Goal: Navigation & Orientation: Find specific page/section

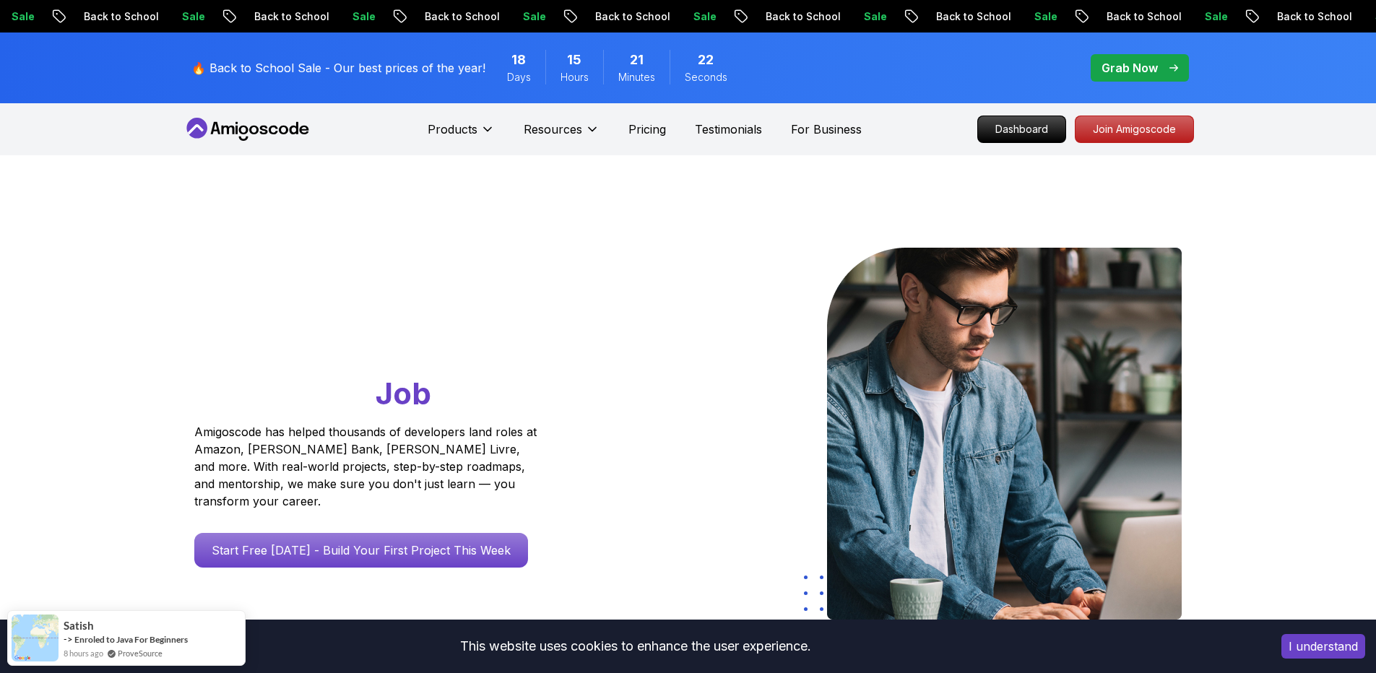
click at [250, 136] on icon at bounding box center [248, 129] width 130 height 23
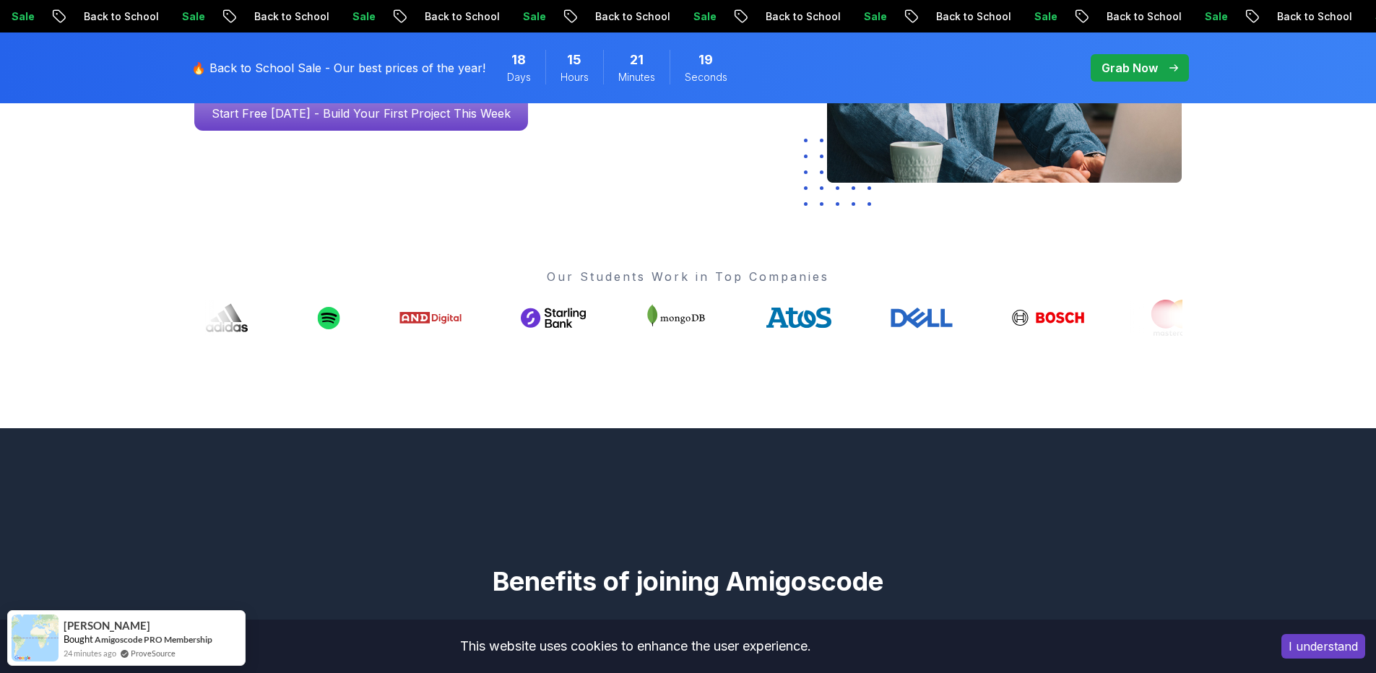
scroll to position [433, 0]
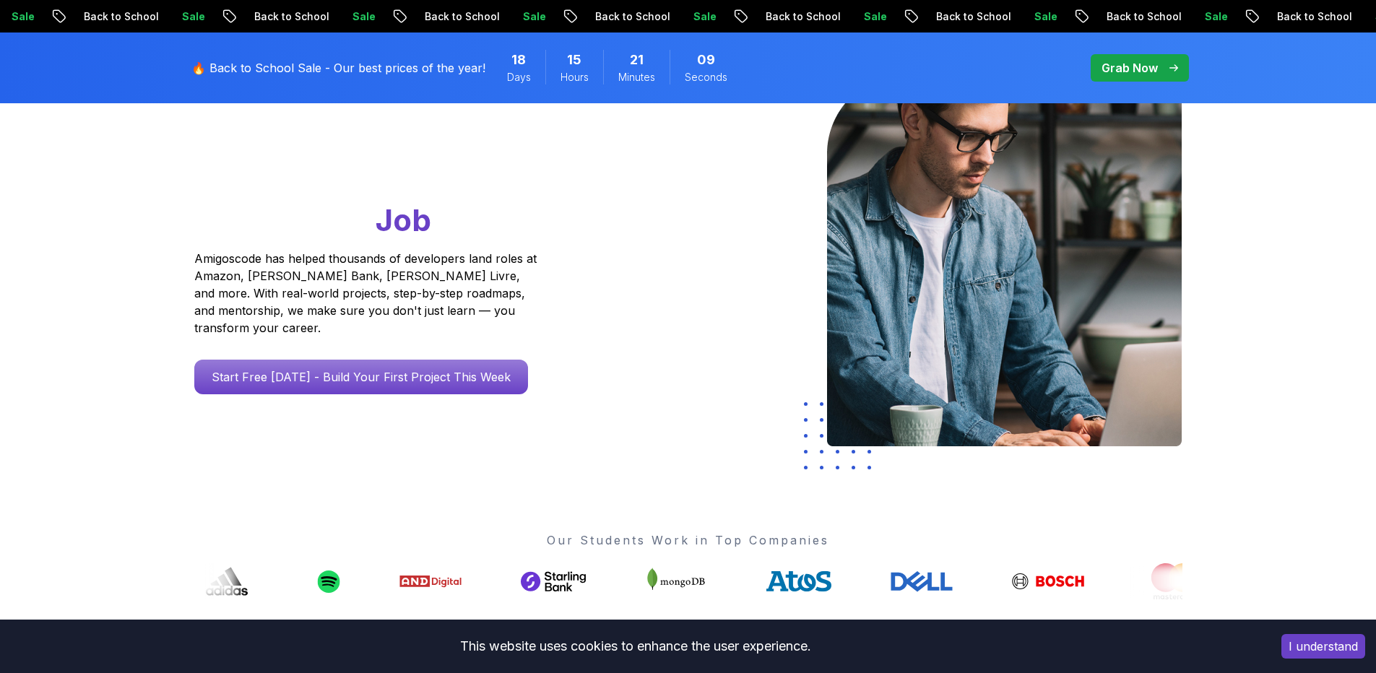
scroll to position [0, 0]
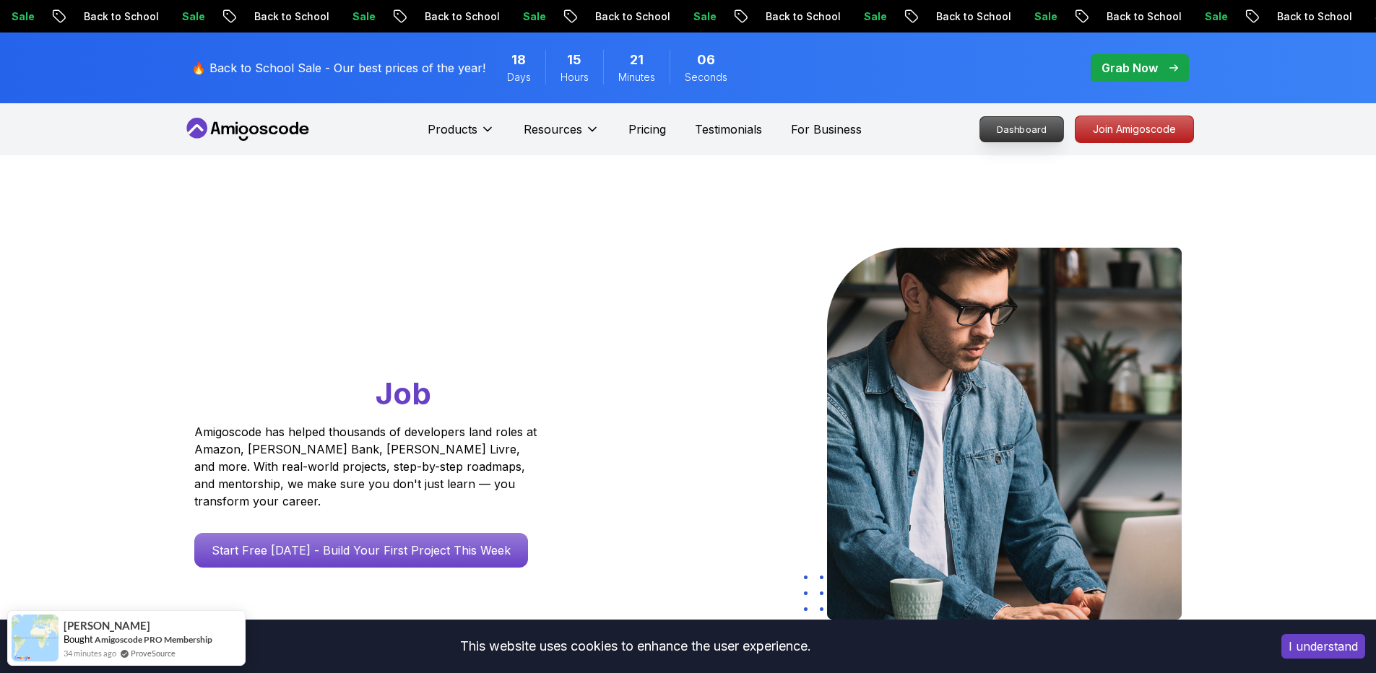
click at [1038, 134] on p "Dashboard" at bounding box center [1021, 129] width 83 height 25
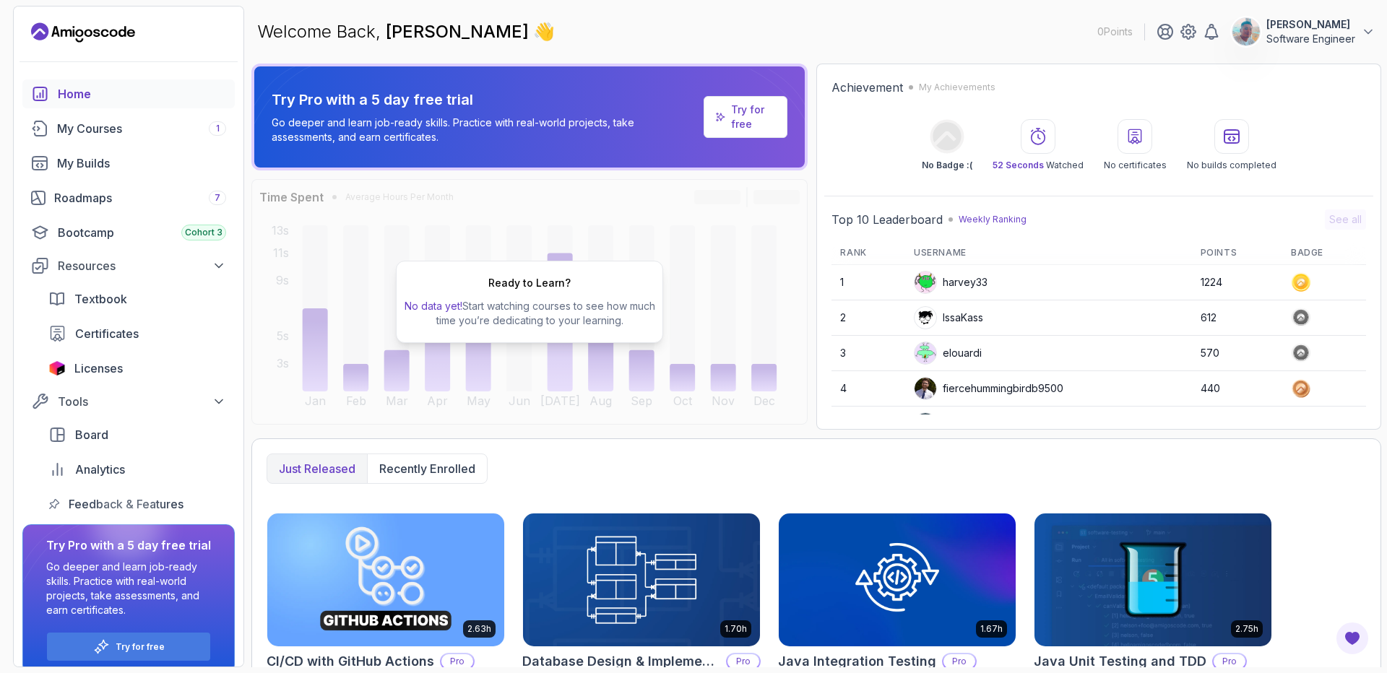
click at [1337, 30] on p "[PERSON_NAME]" at bounding box center [1310, 24] width 89 height 14
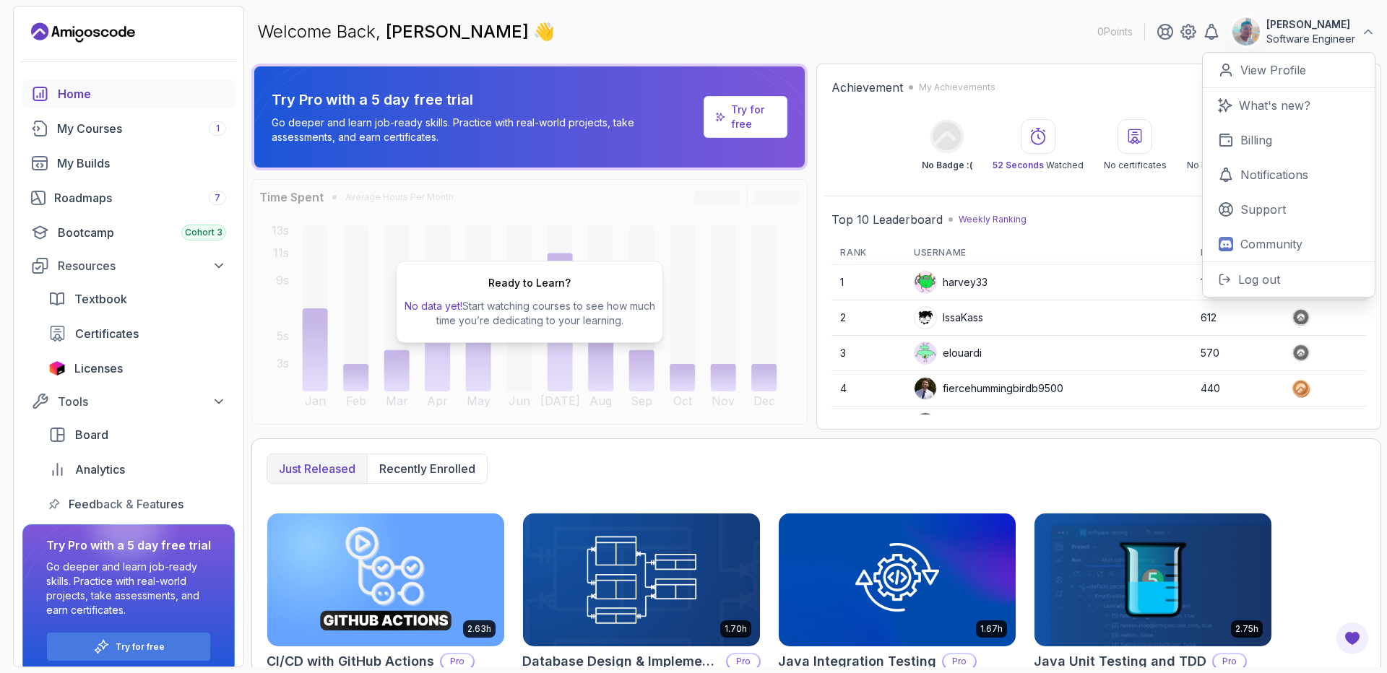
click at [1304, 35] on p "Software Engineer" at bounding box center [1310, 39] width 89 height 14
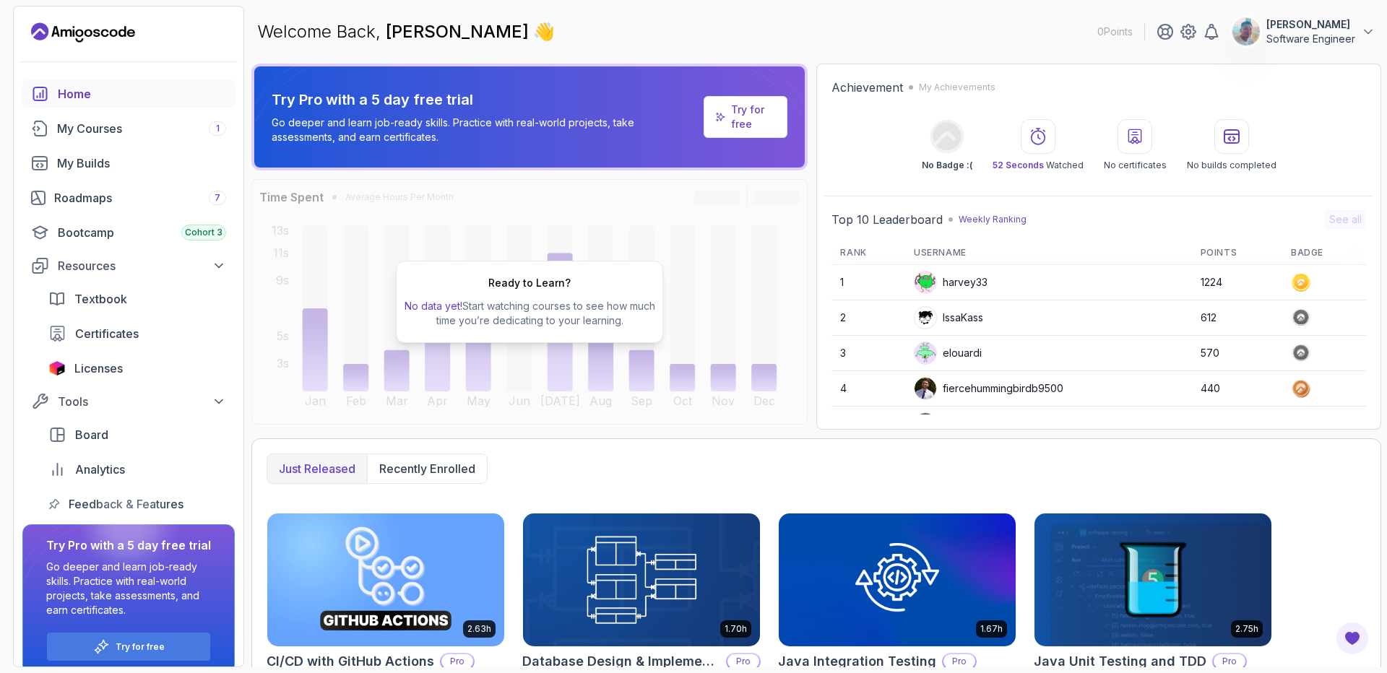
click at [77, 28] on icon "Landing page" at bounding box center [83, 32] width 104 height 23
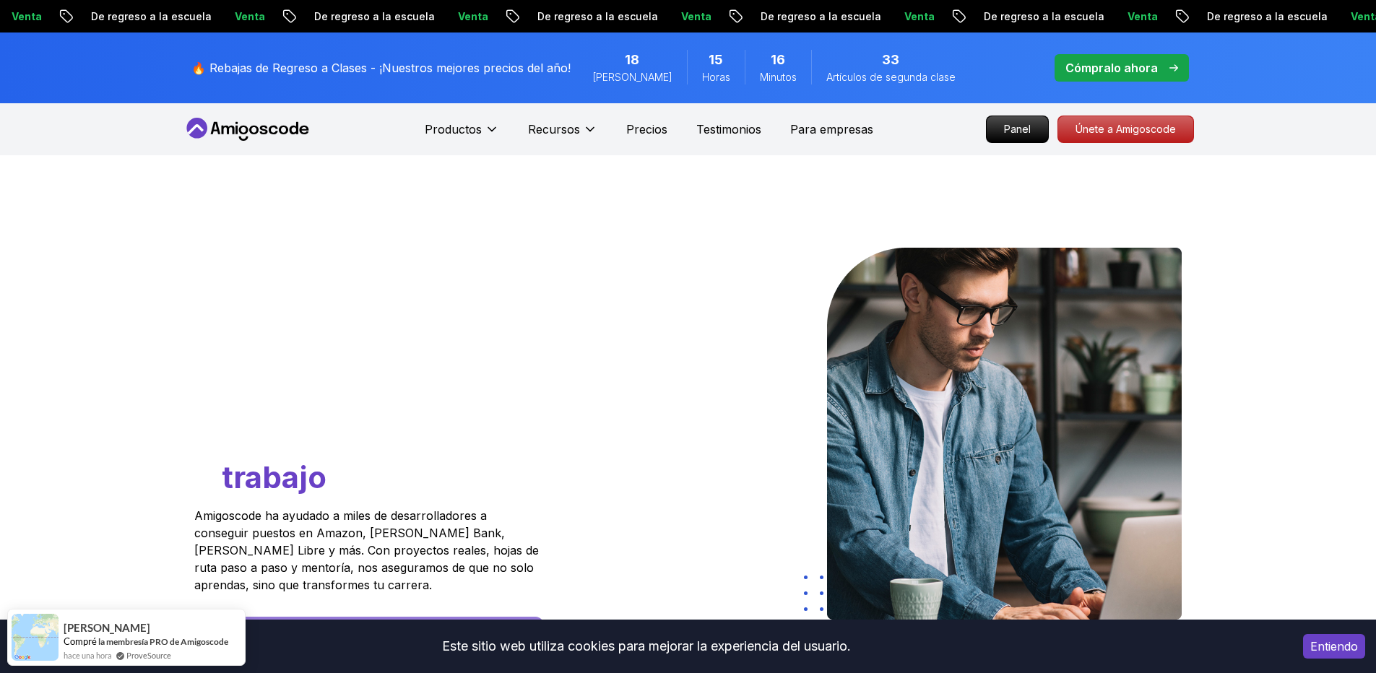
click at [696, 296] on div at bounding box center [941, 450] width 506 height 404
click at [752, 129] on font "Testimonios" at bounding box center [728, 129] width 65 height 14
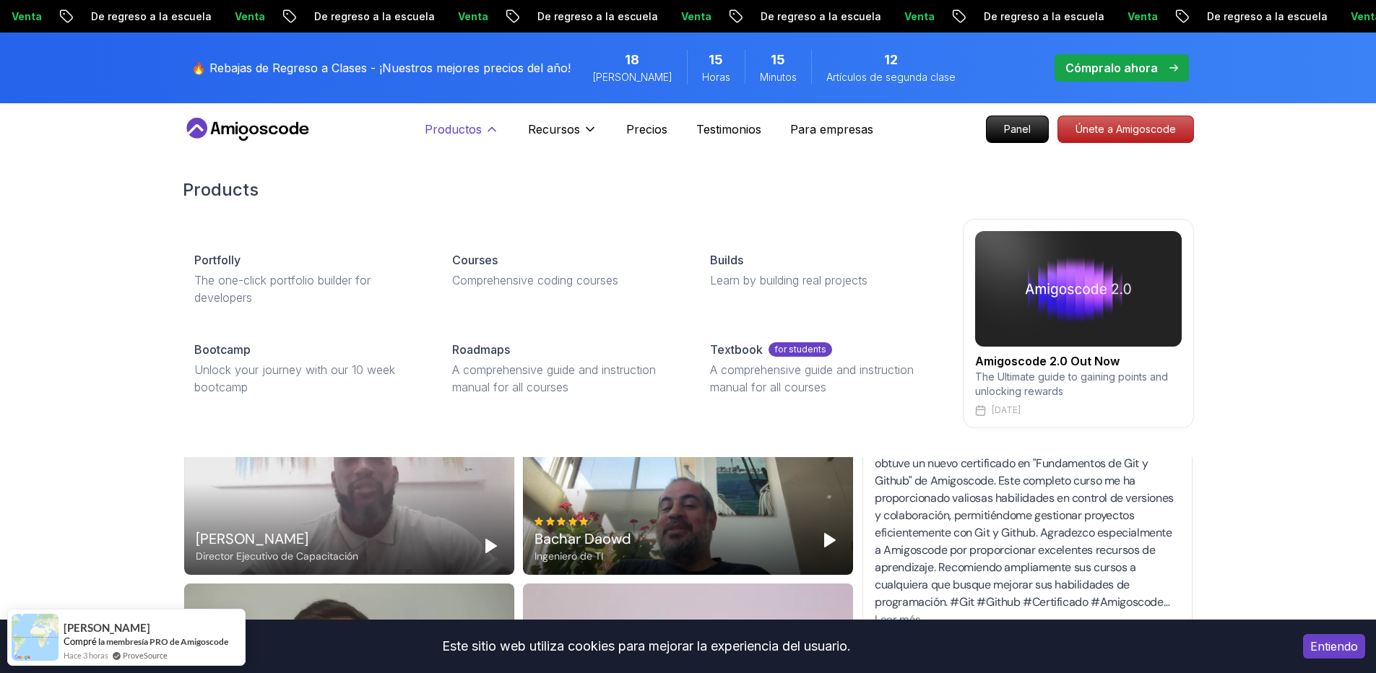
click at [480, 127] on font "Productos" at bounding box center [453, 129] width 57 height 14
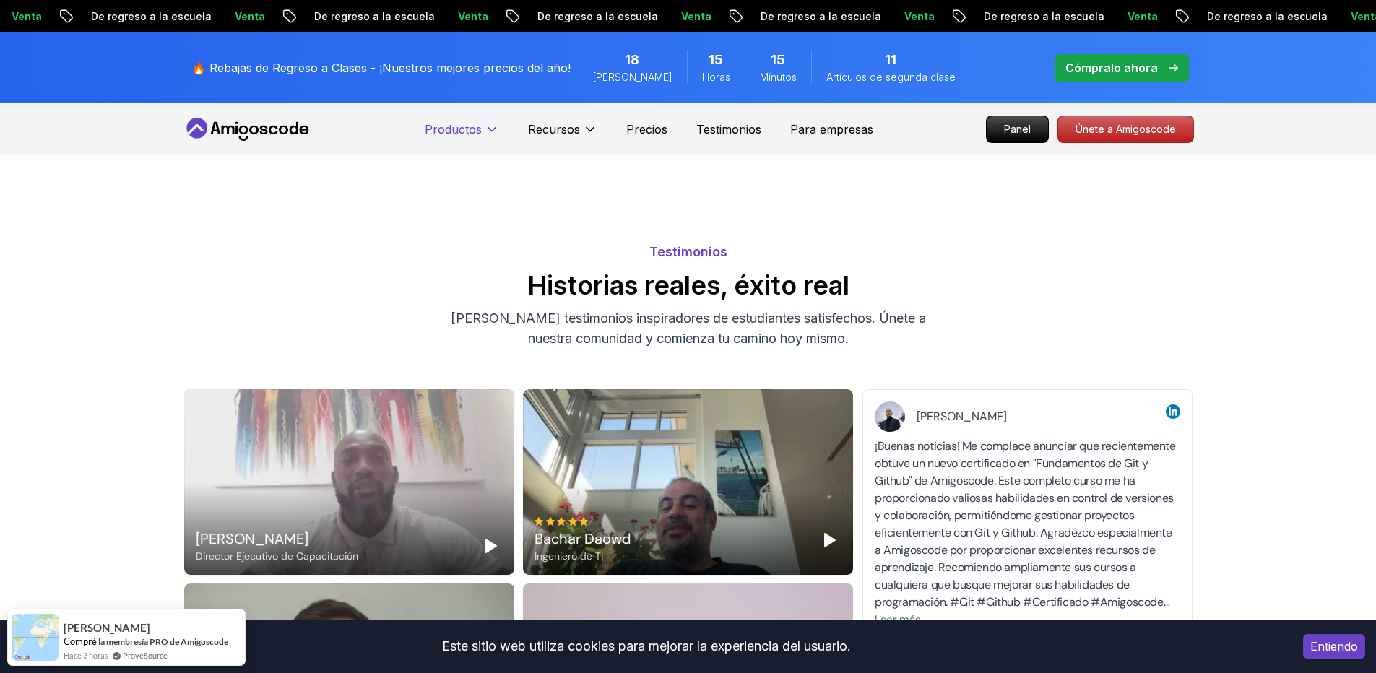
click at [473, 128] on font "Productos" at bounding box center [453, 129] width 57 height 14
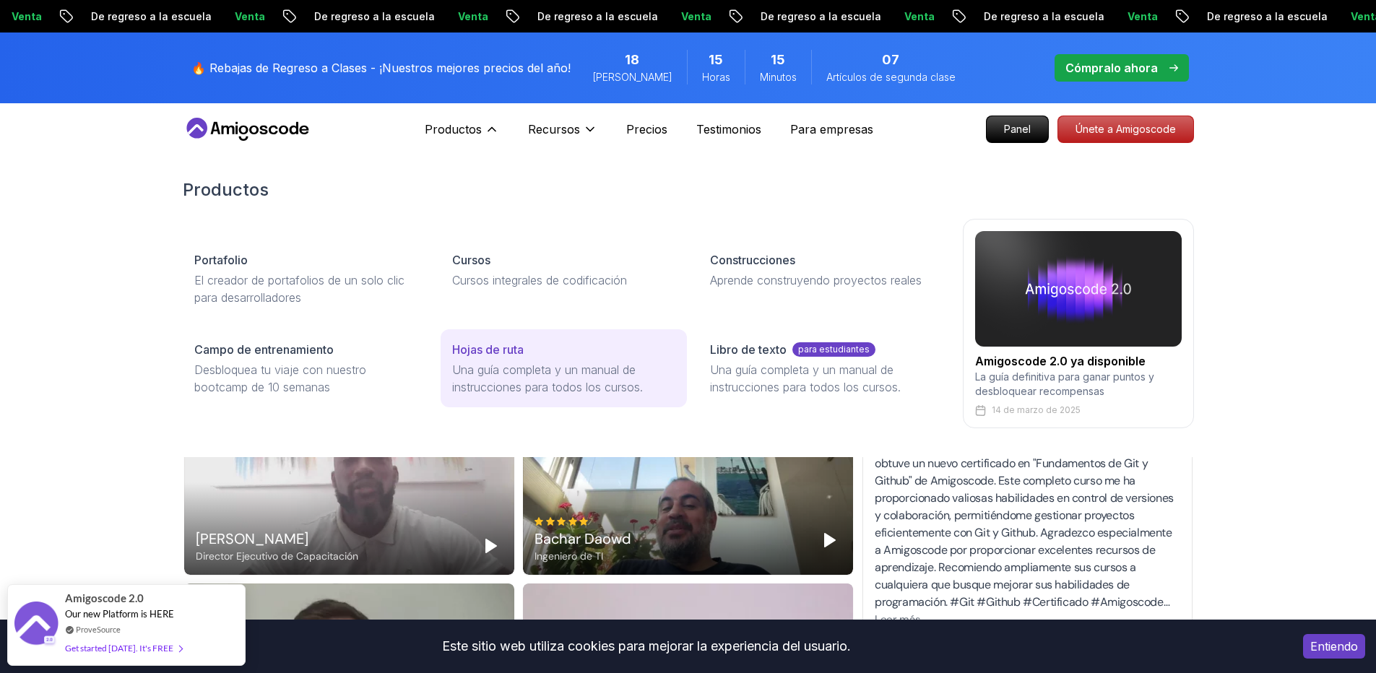
click at [511, 358] on link "Hojas de ruta Una guía completa y un manual de instrucciones para todos los cur…" at bounding box center [564, 368] width 246 height 78
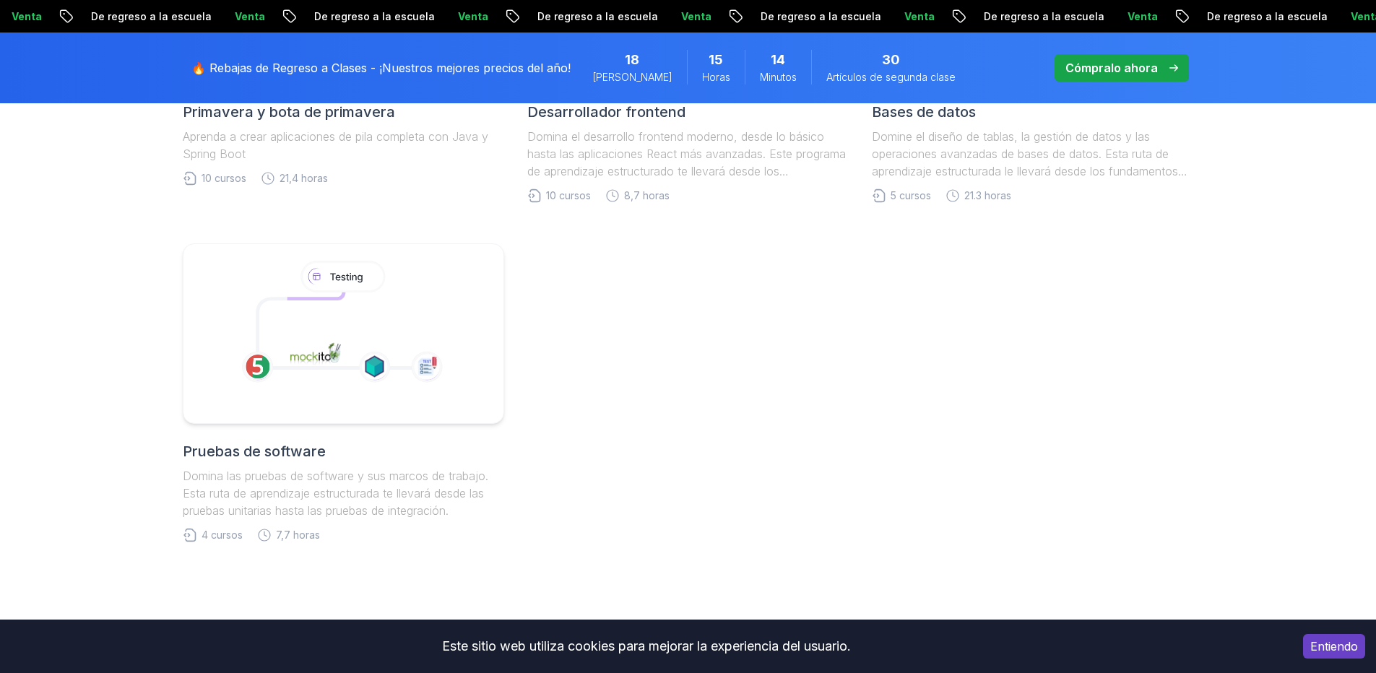
scroll to position [780, 0]
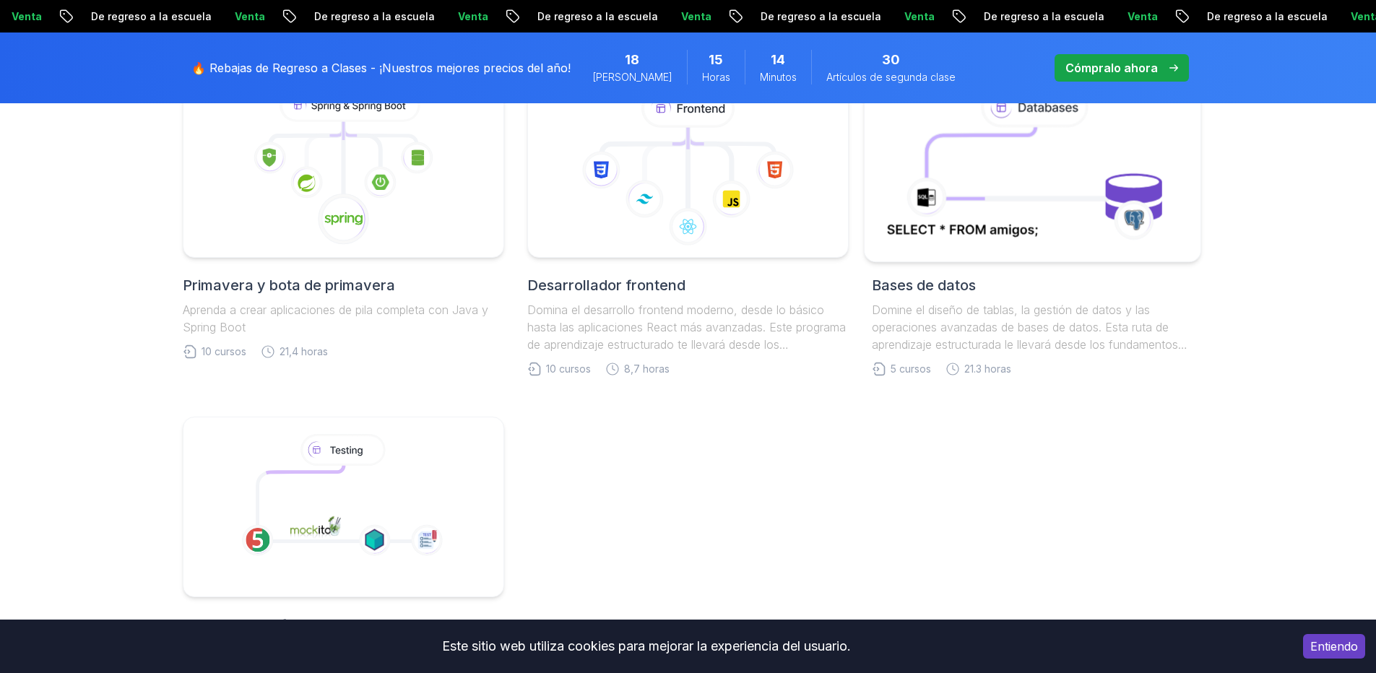
click at [977, 263] on div at bounding box center [1033, 168] width 338 height 190
click at [966, 245] on icon at bounding box center [1032, 167] width 305 height 164
